Goal: Task Accomplishment & Management: Use online tool/utility

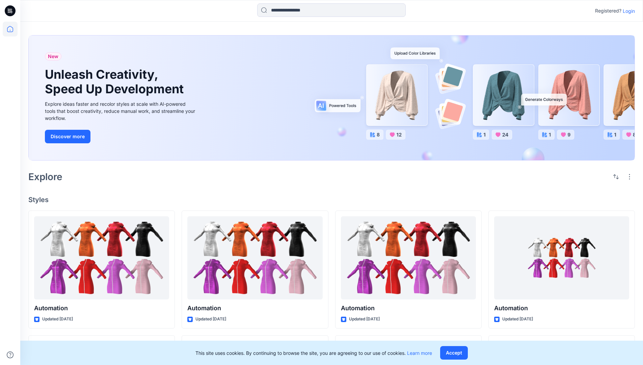
click at [627, 11] on p "Login" at bounding box center [629, 10] width 12 height 7
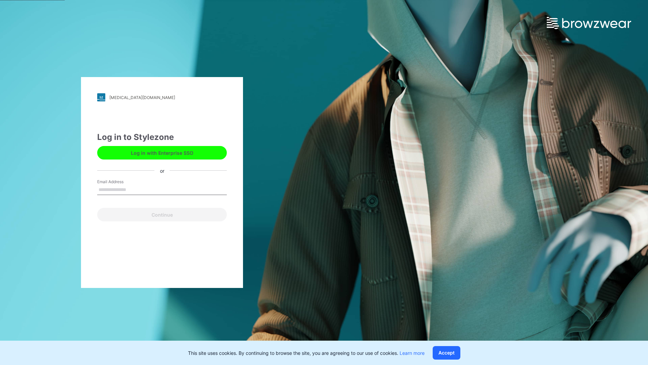
click at [133, 189] on input "Email Address" at bounding box center [162, 190] width 130 height 10
type input "**********"
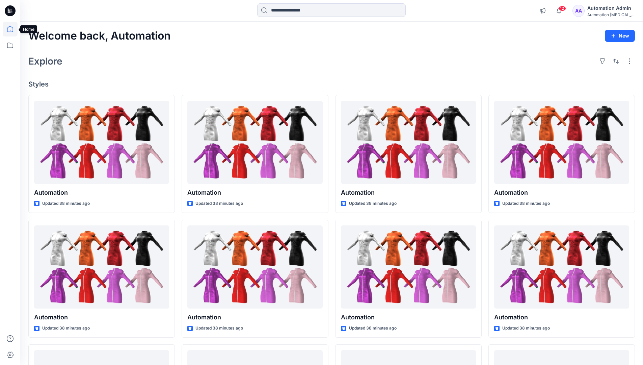
click at [13, 29] on icon at bounding box center [10, 29] width 6 height 6
click at [9, 46] on icon at bounding box center [10, 45] width 15 height 15
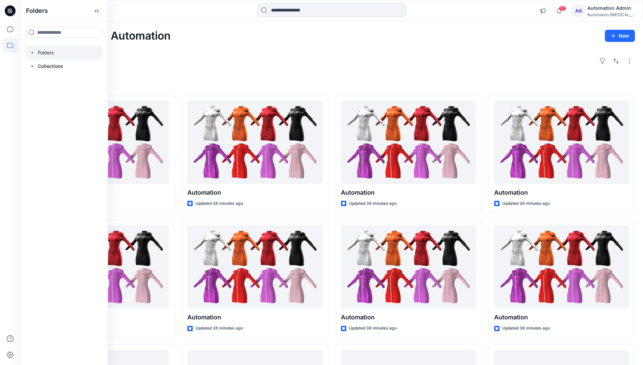
click at [61, 55] on div at bounding box center [64, 53] width 77 height 14
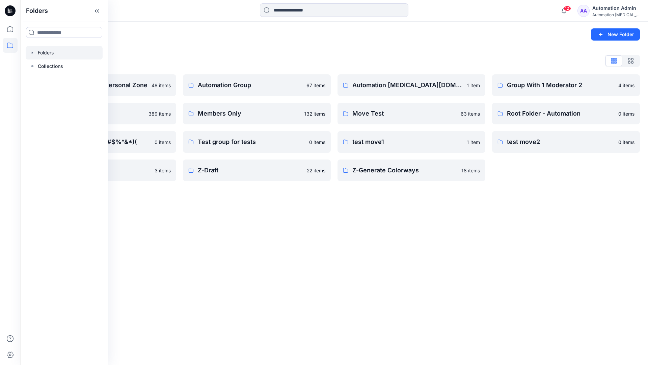
click at [305, 224] on div "Folders New Folder Folders List Automation Admin's Personal Zone 48 items membe…" at bounding box center [334, 193] width 628 height 343
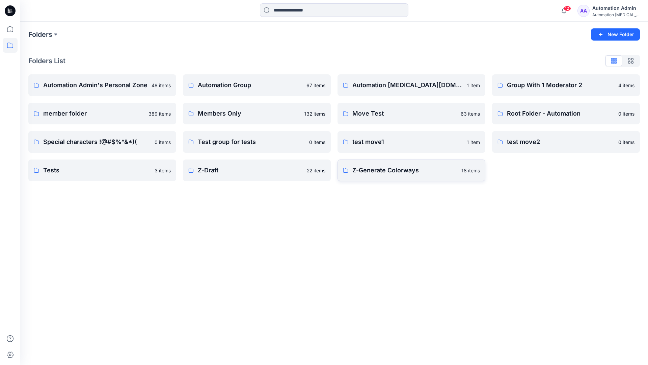
click at [373, 173] on p "Z-Generate Colorways" at bounding box center [405, 169] width 105 height 9
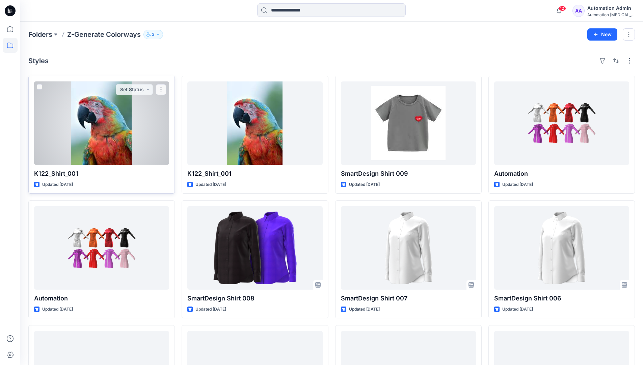
click at [132, 120] on div at bounding box center [101, 122] width 135 height 83
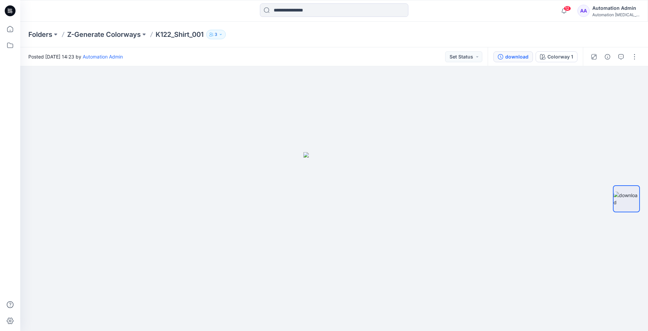
click at [518, 56] on div "download" at bounding box center [517, 56] width 23 height 7
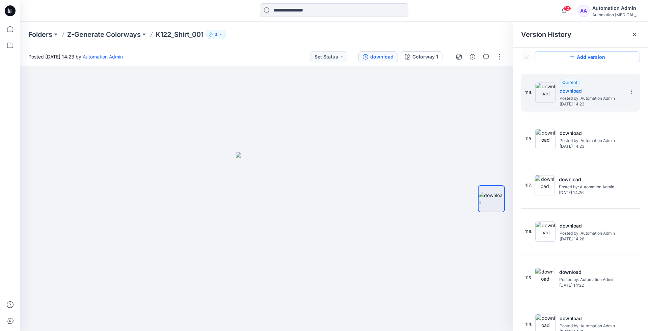
click at [577, 60] on button "Add version" at bounding box center [587, 56] width 105 height 11
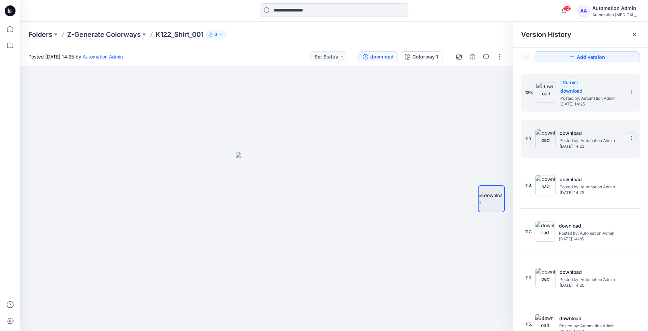
click at [629, 137] on icon at bounding box center [631, 137] width 5 height 5
click at [599, 149] on span "Restore Version" at bounding box center [586, 151] width 34 height 8
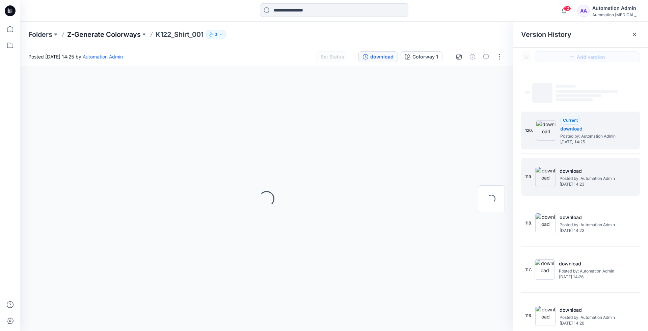
click at [120, 34] on p "Z-Generate Colorways" at bounding box center [104, 34] width 74 height 9
